Goal: Navigation & Orientation: Find specific page/section

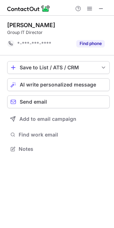
scroll to position [144, 114]
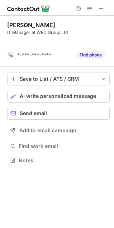
scroll to position [144, 114]
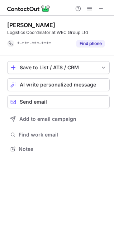
scroll to position [144, 114]
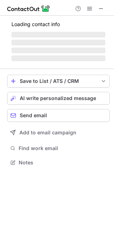
scroll to position [156, 114]
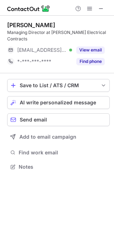
scroll to position [156, 114]
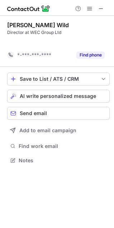
scroll to position [144, 114]
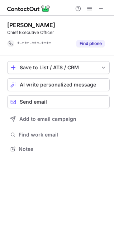
scroll to position [144, 114]
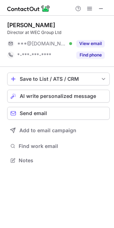
scroll to position [156, 114]
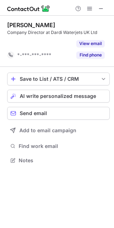
scroll to position [144, 114]
